Goal: Information Seeking & Learning: Learn about a topic

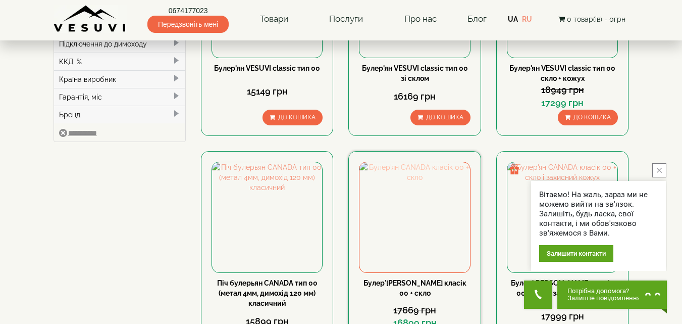
scroll to position [404, 0]
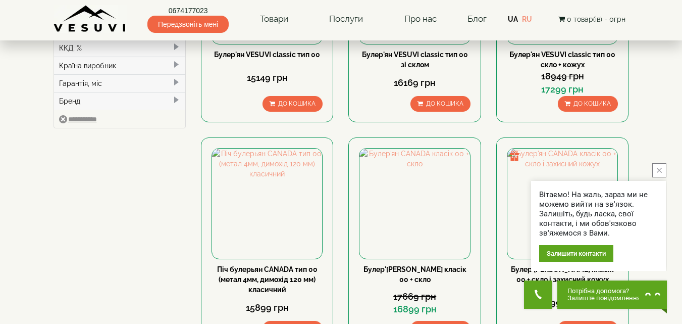
click at [659, 171] on icon "close button" at bounding box center [659, 170] width 5 height 5
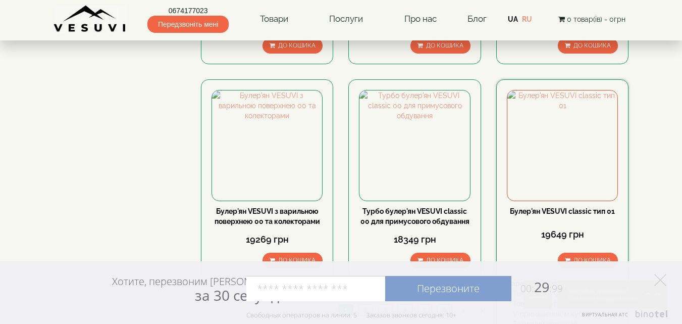
scroll to position [1161, 0]
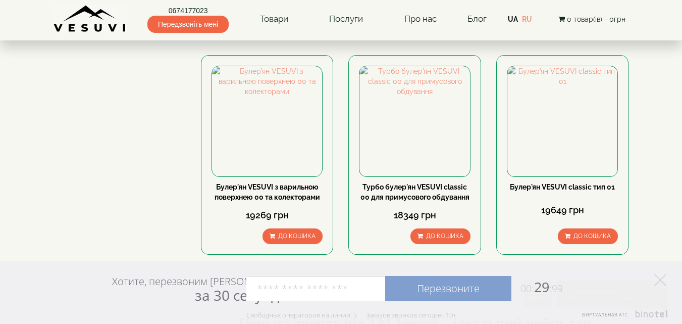
click at [366, 280] on link "2" at bounding box center [365, 285] width 14 height 11
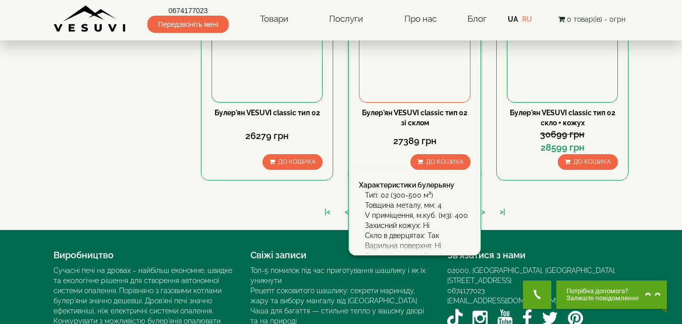
scroll to position [1227, 0]
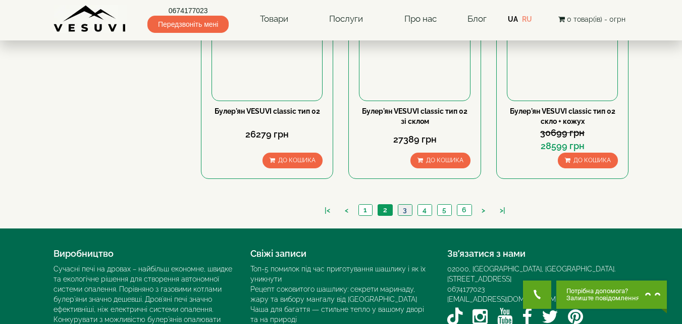
click at [405, 204] on link "3" at bounding box center [405, 209] width 14 height 11
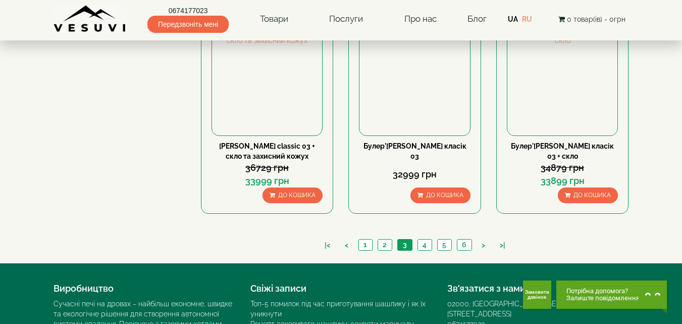
scroll to position [1212, 0]
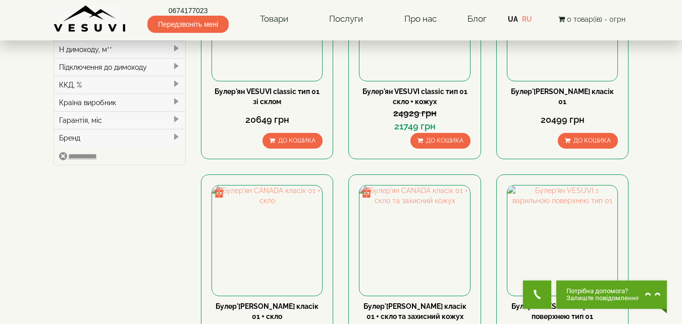
scroll to position [1227, 0]
